Goal: Task Accomplishment & Management: Use online tool/utility

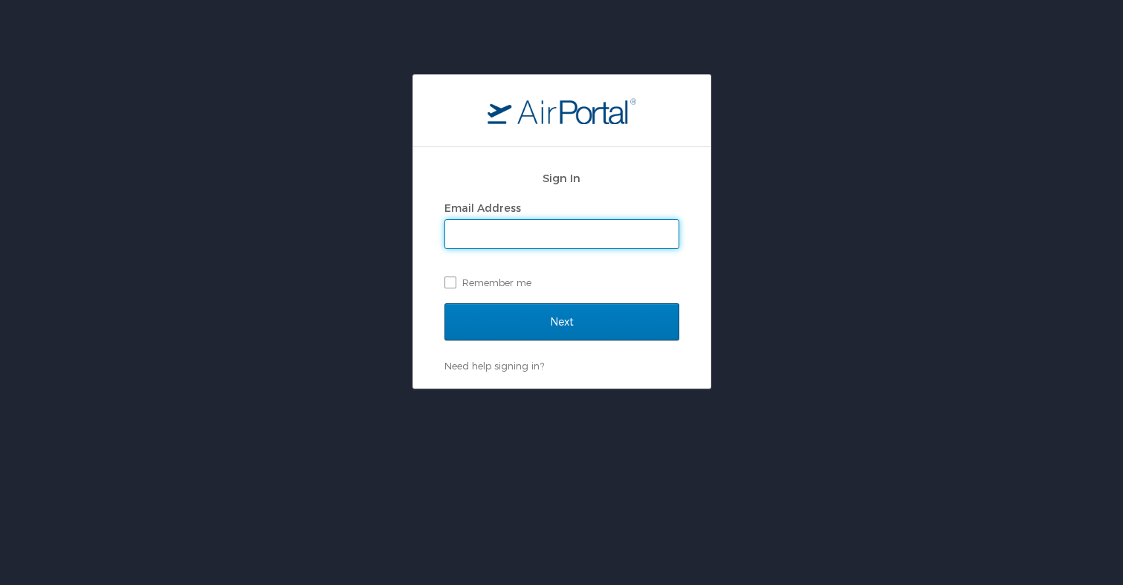
click at [520, 231] on input "Email Address" at bounding box center [561, 234] width 233 height 28
type input "mzhou@trovebrands.com"
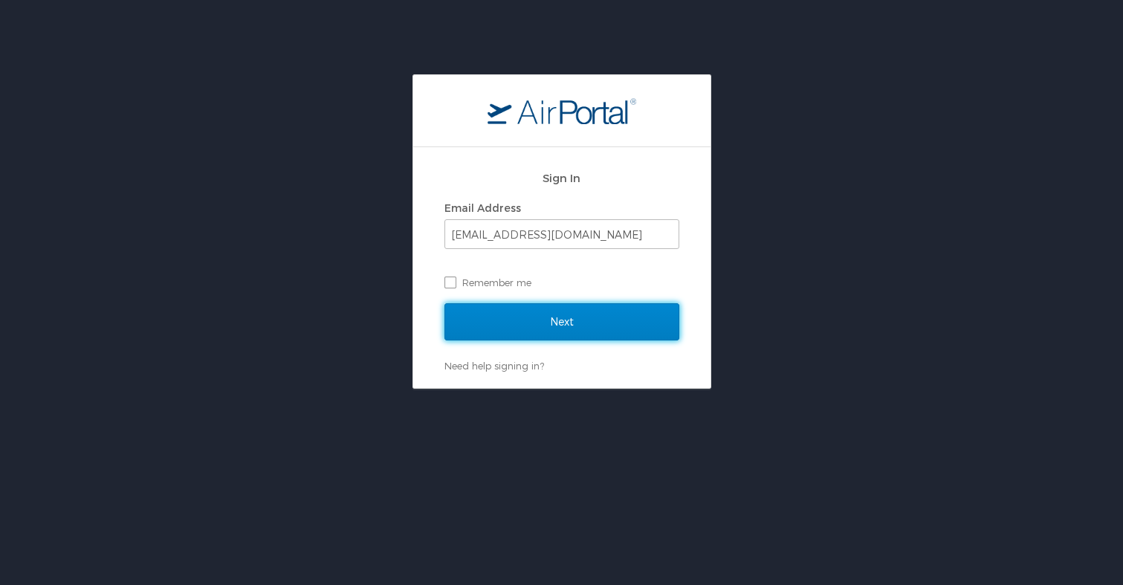
click at [555, 321] on input "Next" at bounding box center [562, 321] width 235 height 37
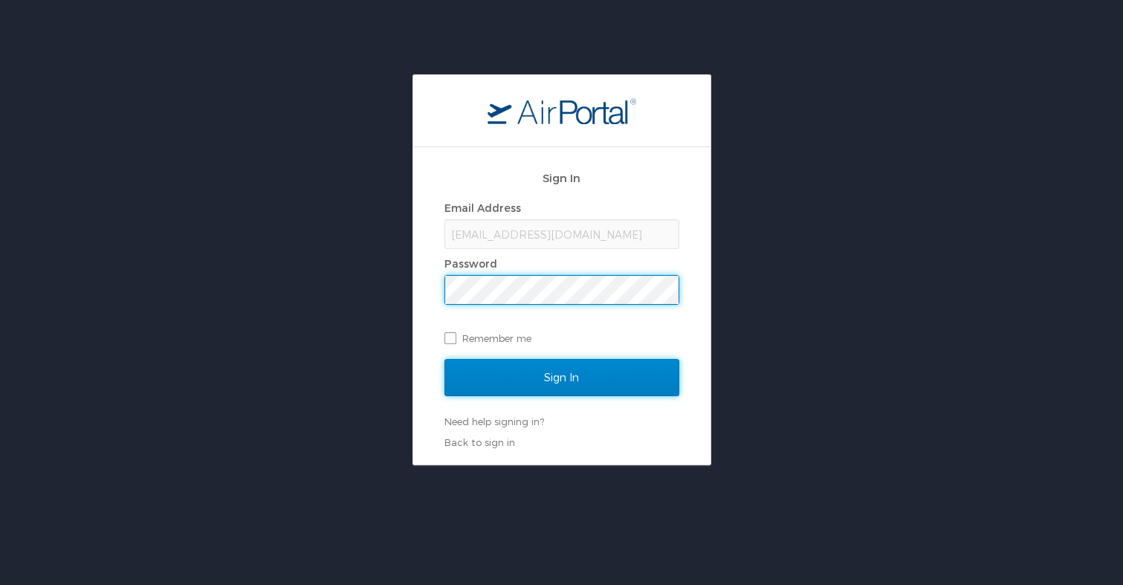
click at [541, 375] on input "Sign In" at bounding box center [562, 377] width 235 height 37
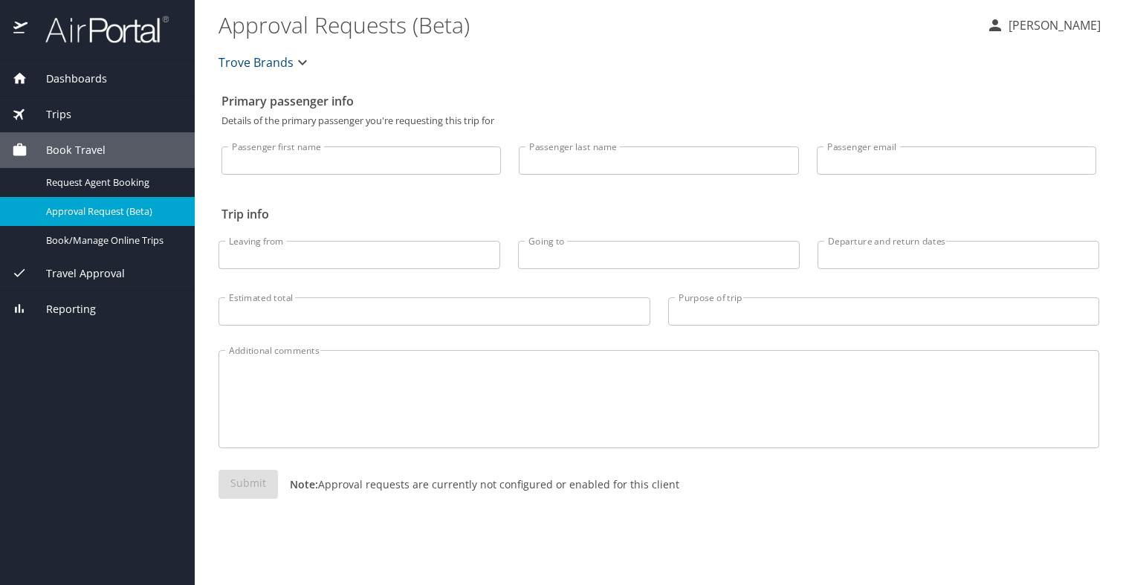
click at [410, 162] on input "Passenger first name" at bounding box center [362, 160] width 280 height 28
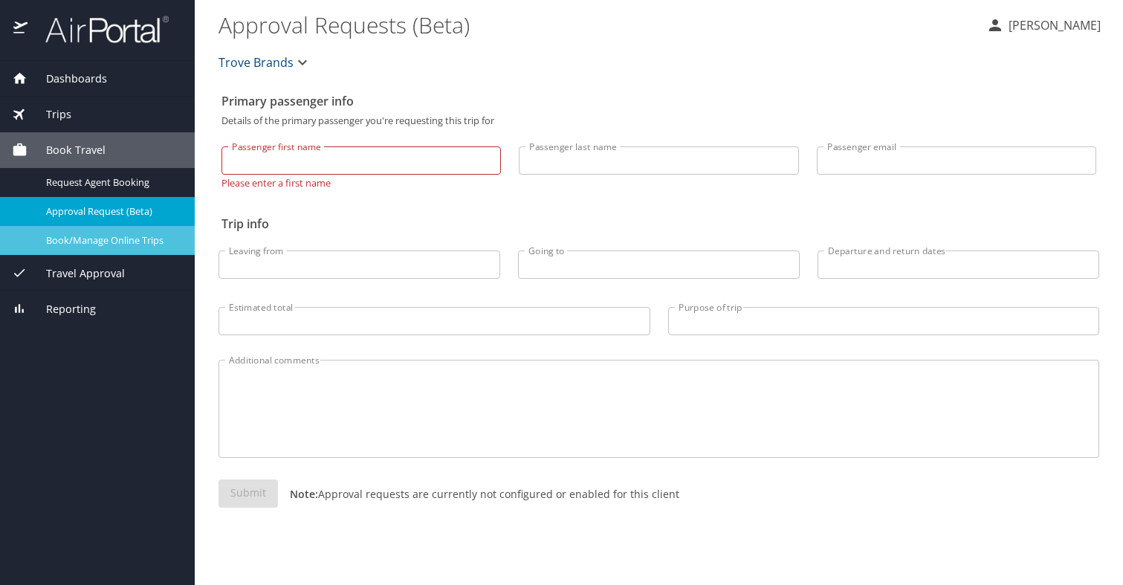
click at [111, 240] on span "Book/Manage Online Trips" at bounding box center [111, 240] width 131 height 14
